Goal: Information Seeking & Learning: Learn about a topic

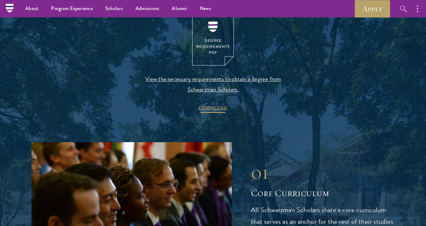
scroll to position [684, 0]
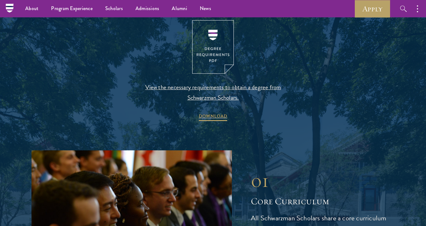
click at [211, 95] on span "View the necessary requirements to obtain a degree from Schwarzman Scholars." at bounding box center [213, 92] width 148 height 21
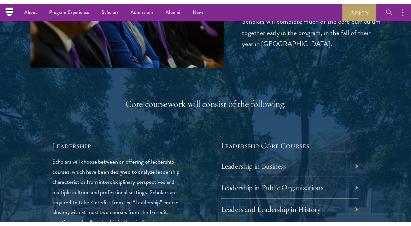
scroll to position [916, 0]
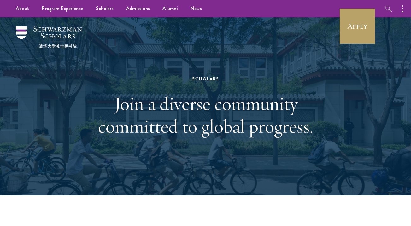
scroll to position [0, 0]
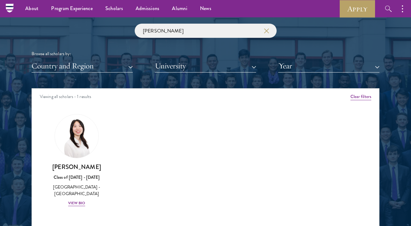
scroll to position [721, 0]
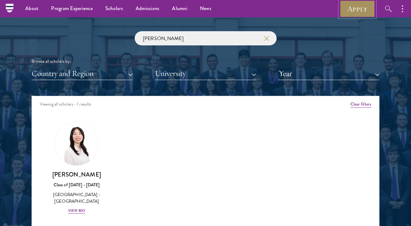
click at [365, 13] on link "Apply" at bounding box center [357, 8] width 35 height 17
